Goal: Check status: Check status

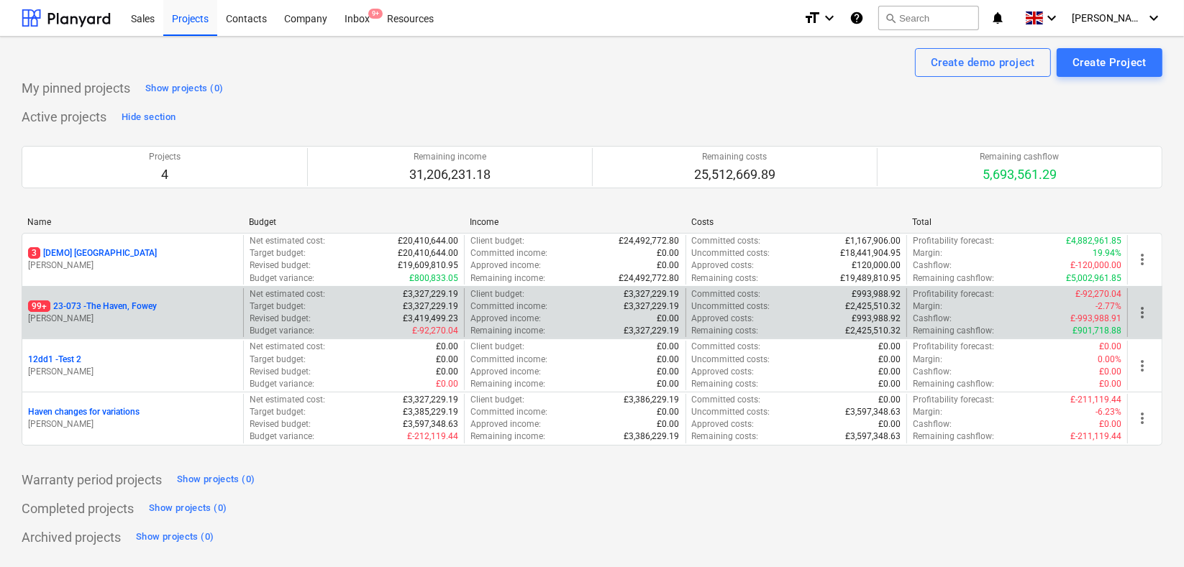
click at [119, 310] on p "99+ 23-073 - [GEOGRAPHIC_DATA], [GEOGRAPHIC_DATA]" at bounding box center [92, 307] width 129 height 12
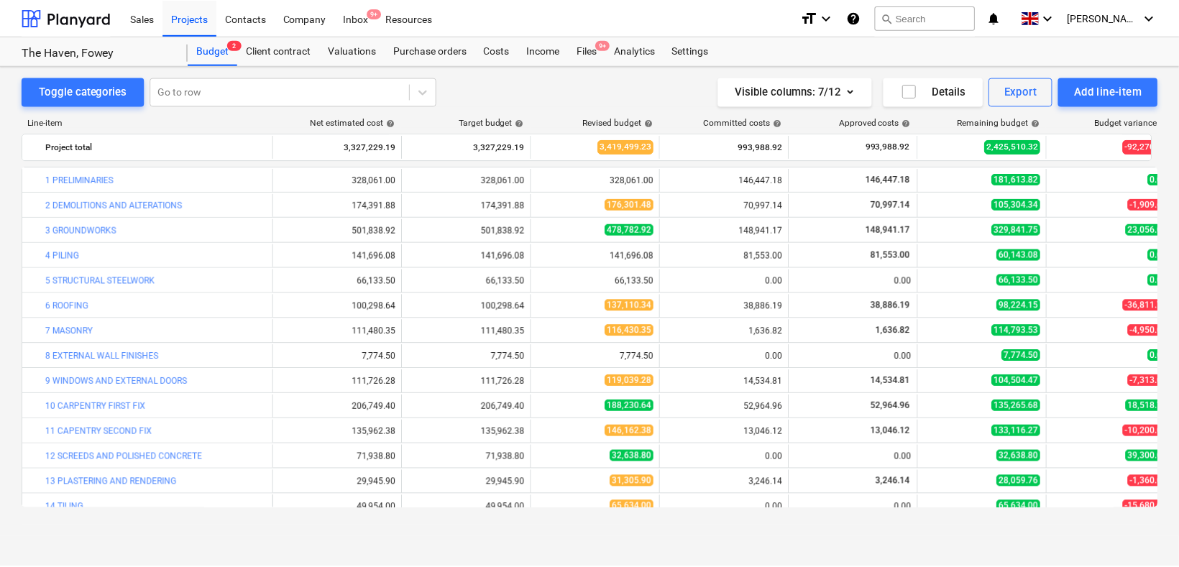
scroll to position [80, 0]
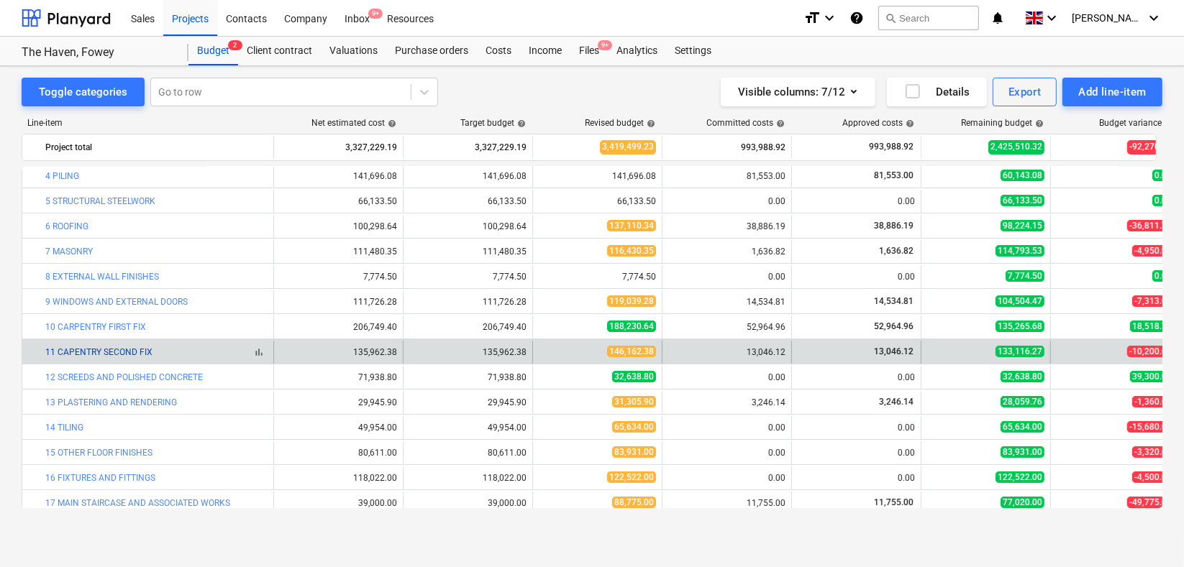
click at [96, 351] on link "11 CAPENTRY SECOND FIX" at bounding box center [98, 352] width 107 height 10
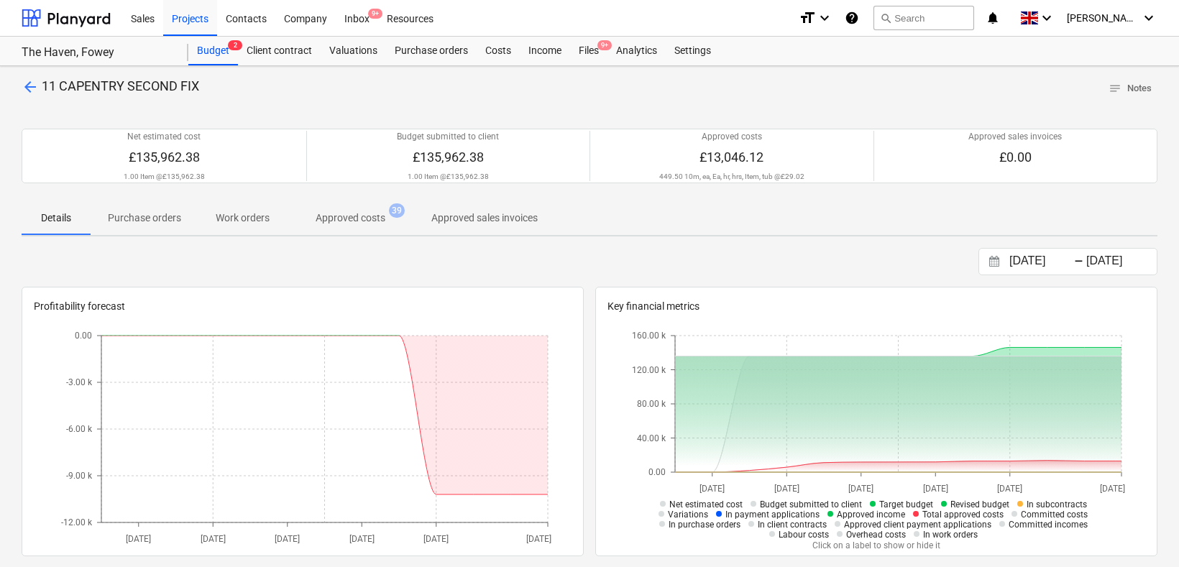
click at [340, 217] on p "Approved costs" at bounding box center [351, 218] width 70 height 15
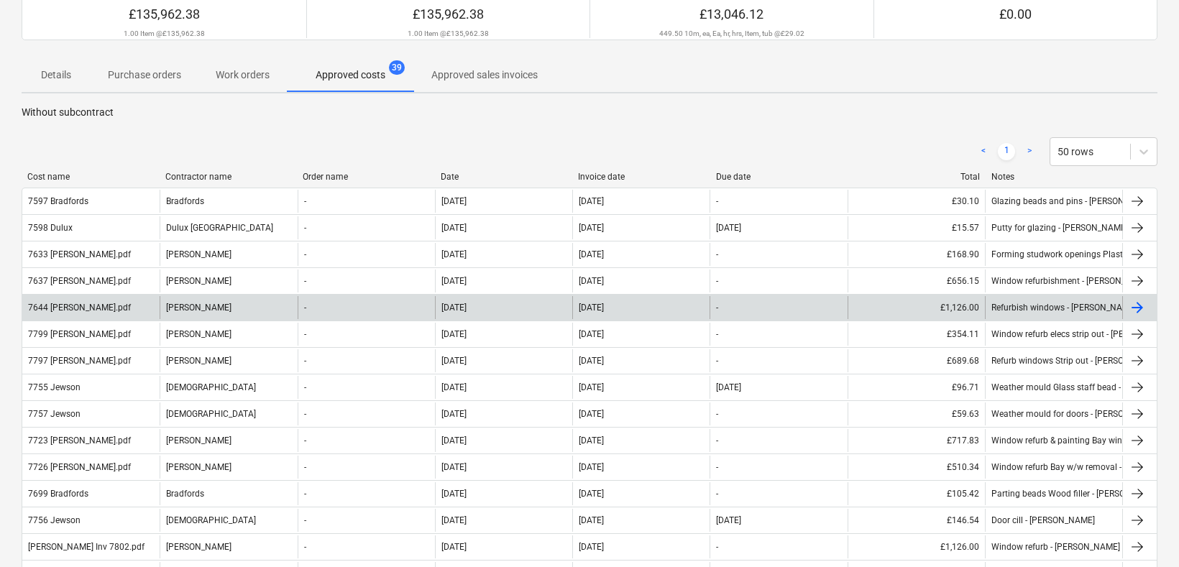
scroll to position [160, 0]
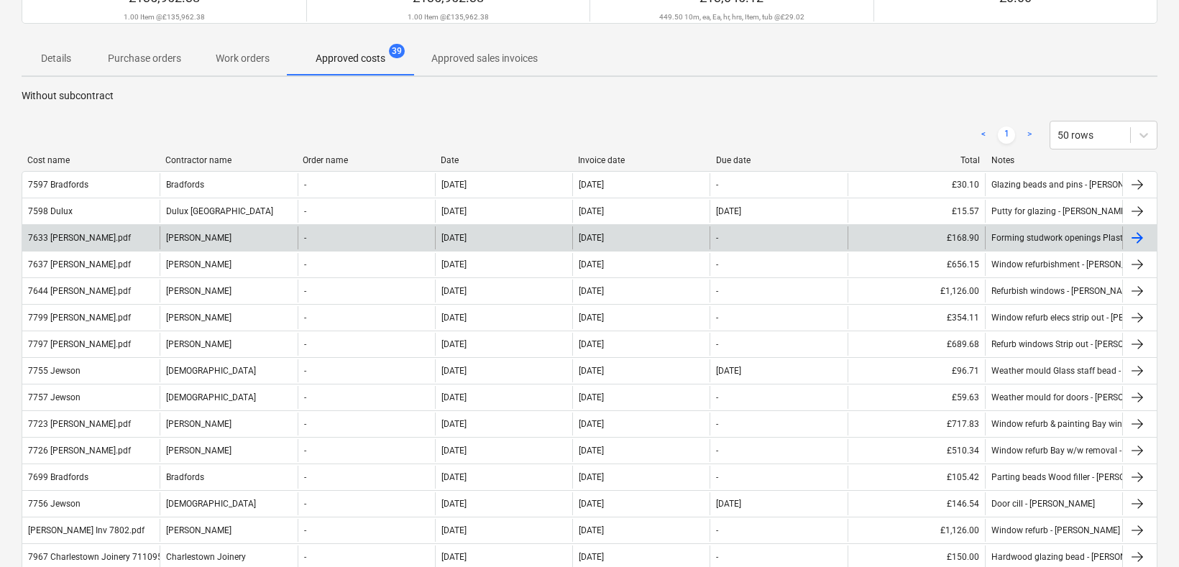
click at [92, 234] on div "7633 [PERSON_NAME].pdf" at bounding box center [79, 238] width 103 height 10
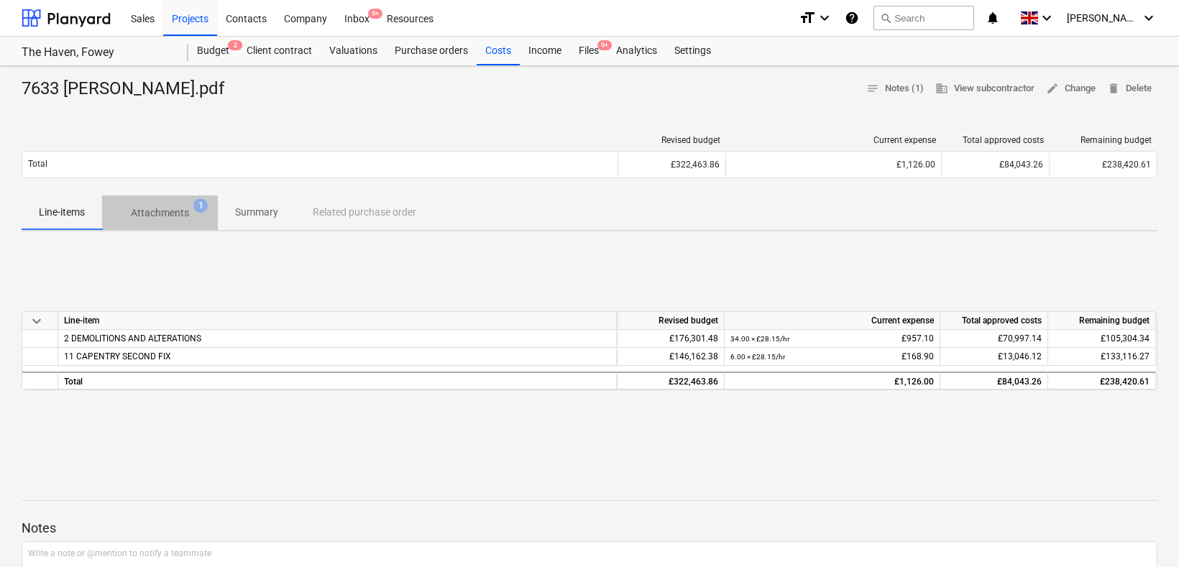
click at [194, 205] on span "1" at bounding box center [200, 205] width 14 height 14
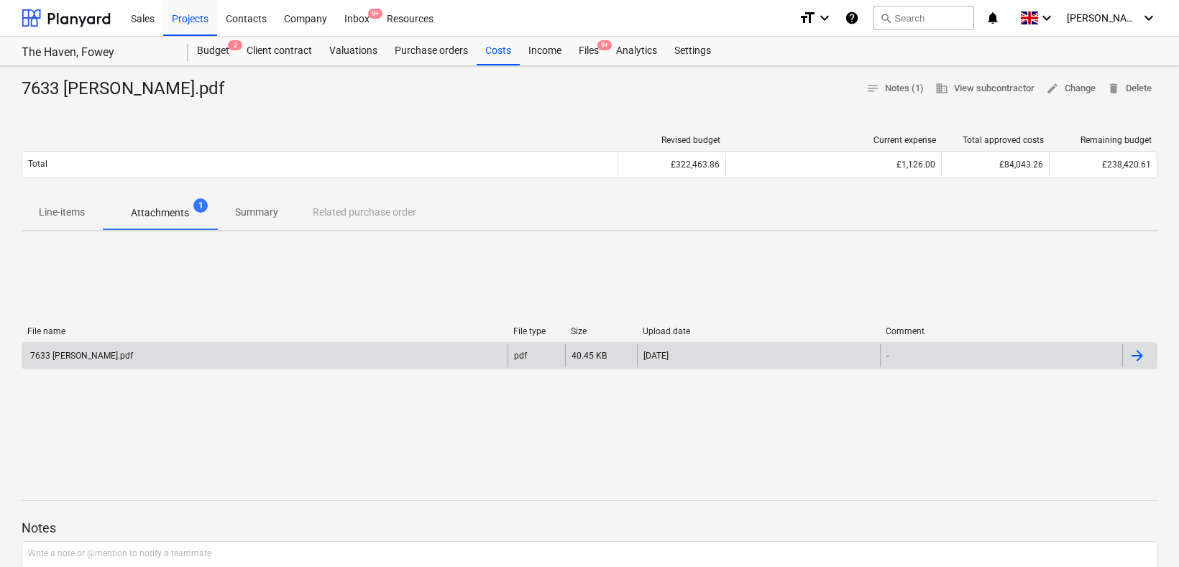
click at [101, 355] on div "7633 [PERSON_NAME].pdf" at bounding box center [80, 356] width 105 height 10
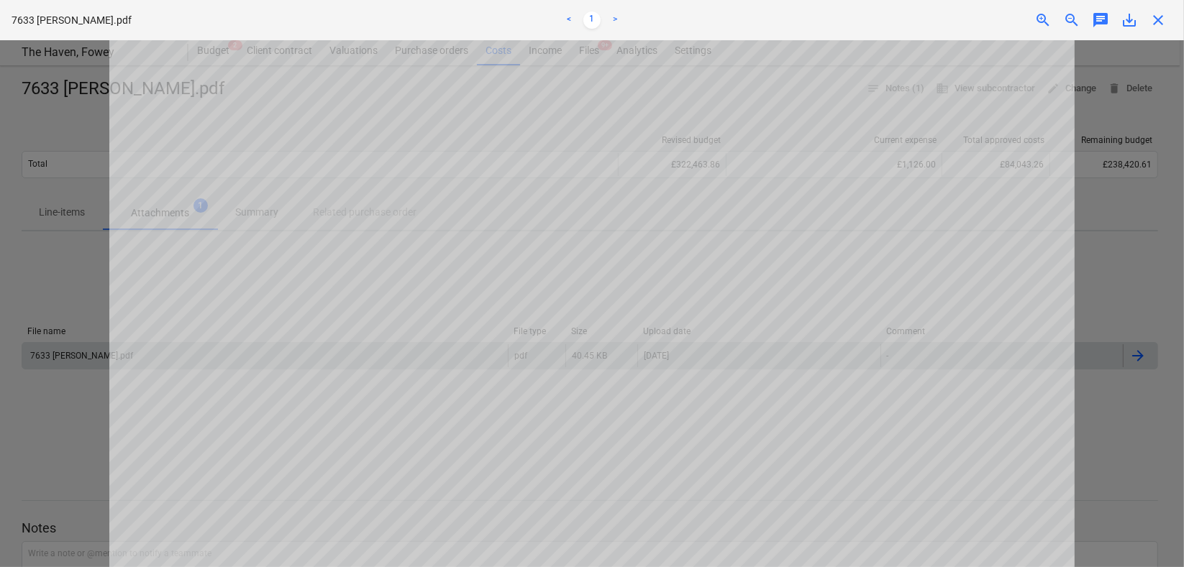
scroll to position [399, 0]
click at [1161, 19] on span "close" at bounding box center [1157, 20] width 17 height 17
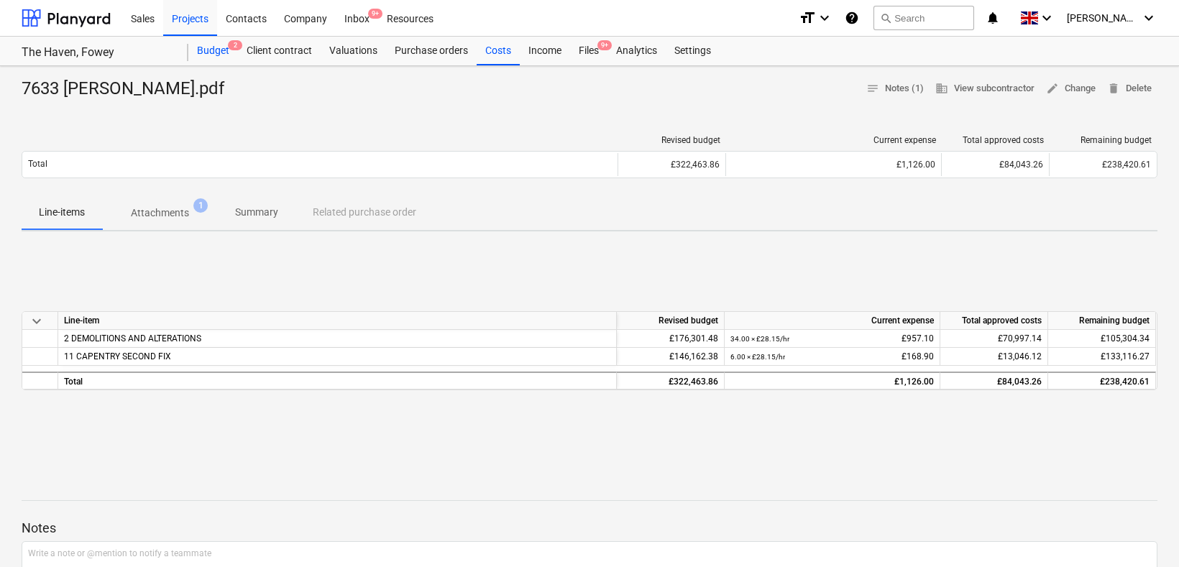
click at [212, 50] on div "Budget 2" at bounding box center [213, 51] width 50 height 29
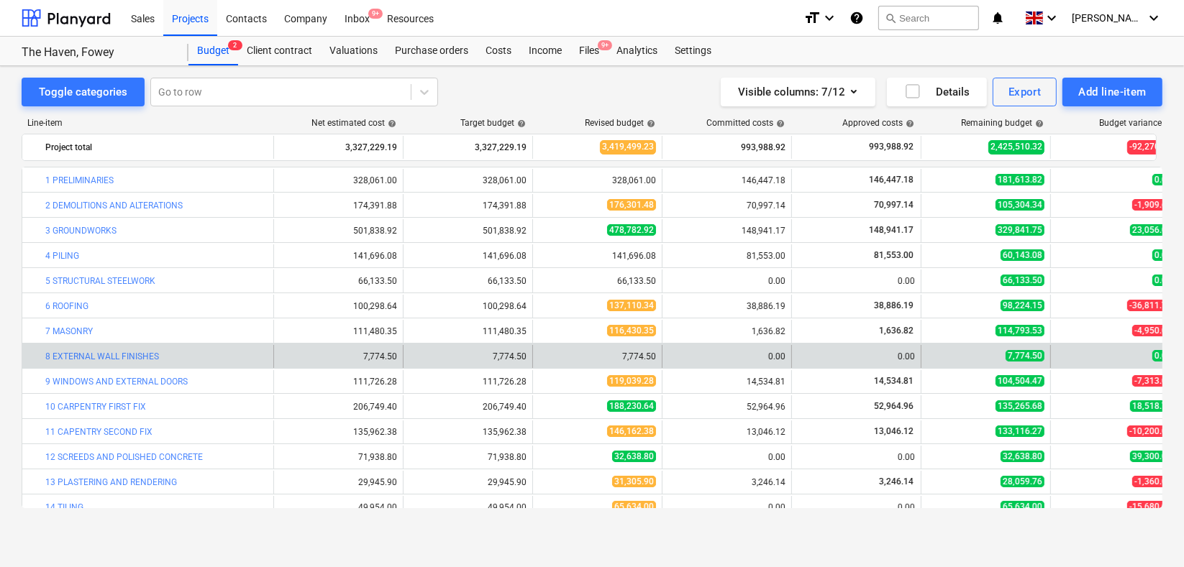
scroll to position [80, 0]
